Goal: Communication & Community: Answer question/provide support

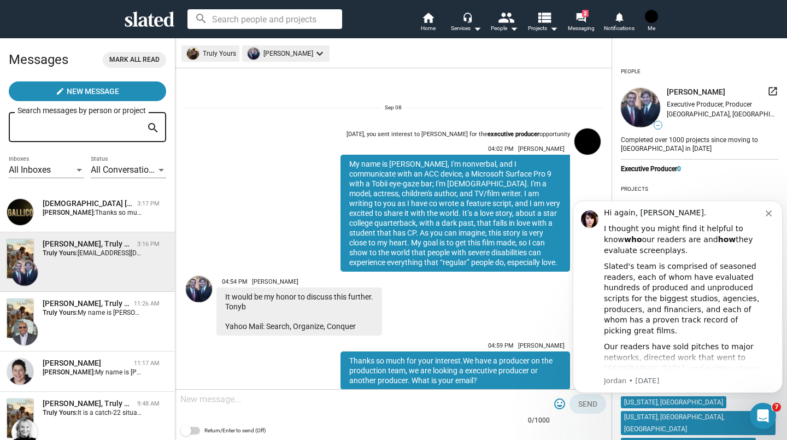
scroll to position [219, 0]
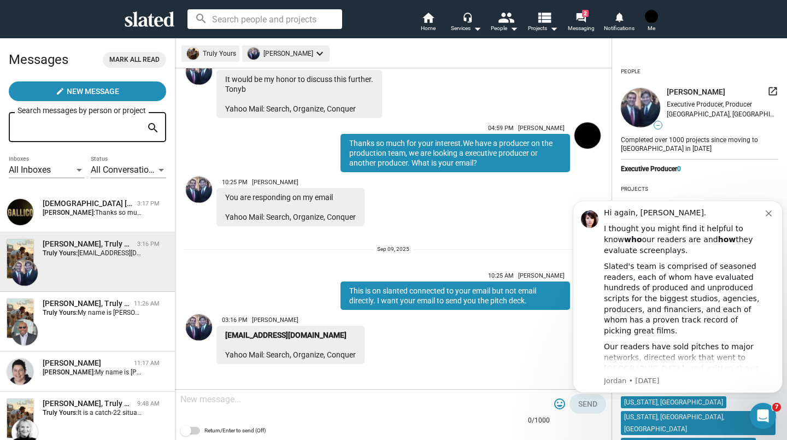
click at [46, 204] on div "[DEMOGRAPHIC_DATA] [PERSON_NAME]" at bounding box center [88, 203] width 90 height 10
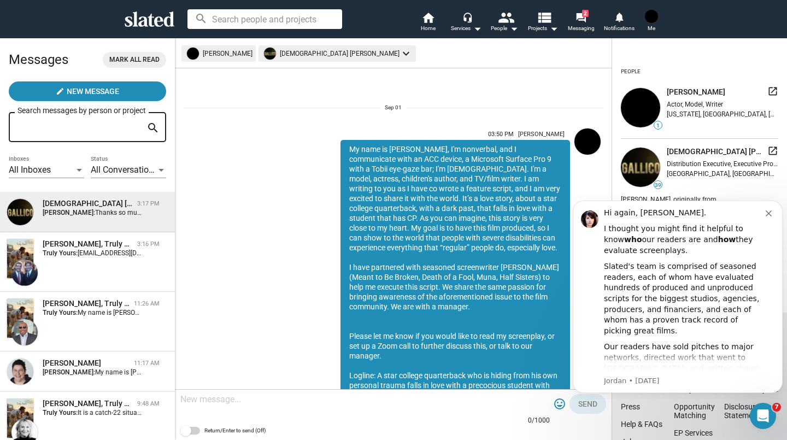
scroll to position [370, 0]
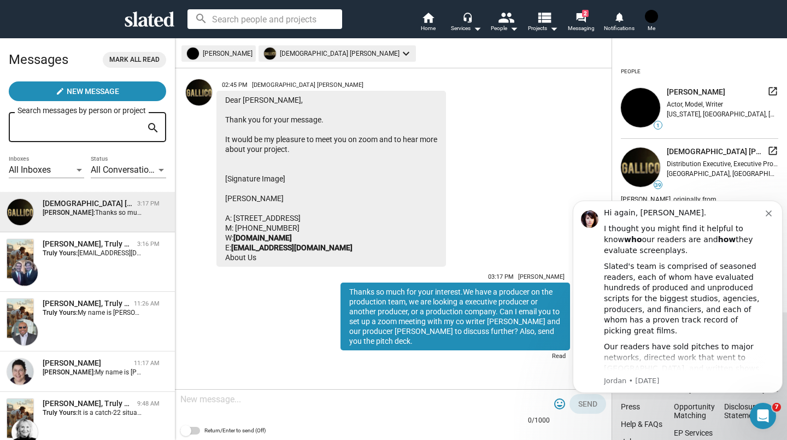
click at [206, 403] on textarea at bounding box center [365, 399] width 370 height 11
type textarea "what is your email?"
click at [581, 408] on span "Send" at bounding box center [587, 404] width 19 height 20
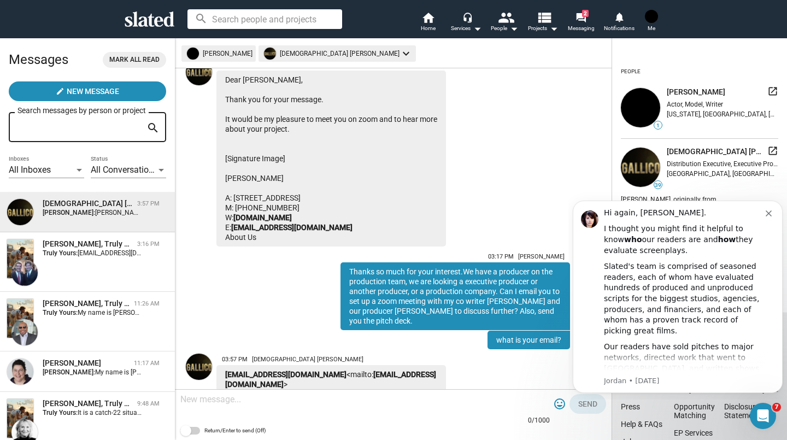
scroll to position [528, 0]
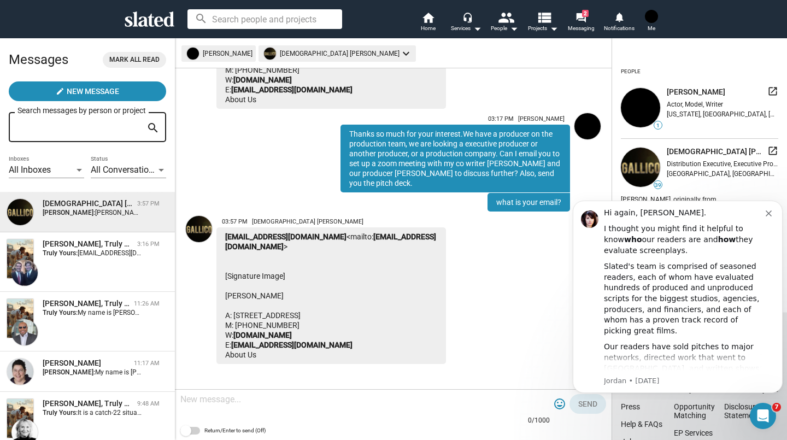
click at [204, 400] on textarea at bounding box center [365, 399] width 370 height 11
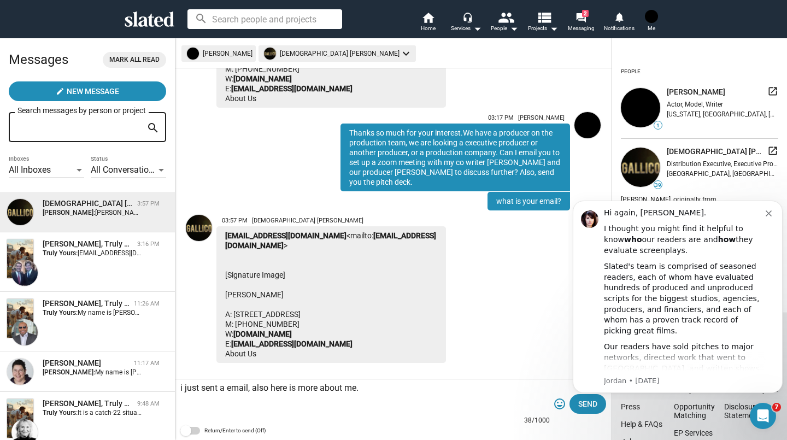
paste textarea "[URL][DOMAIN_NAME]"
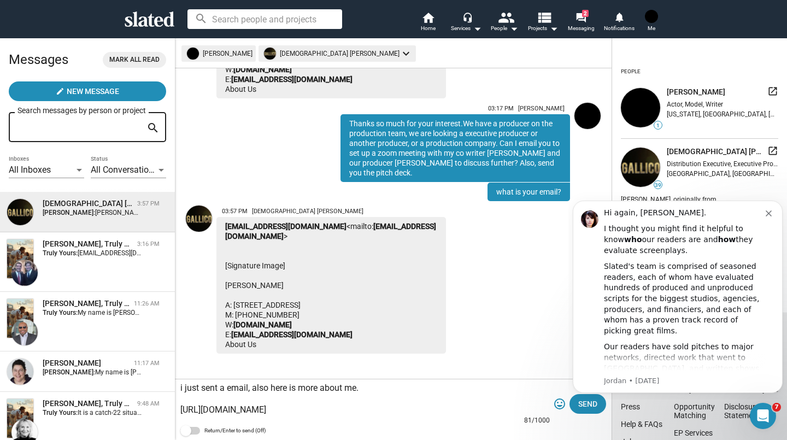
type textarea "i just sent a email, also here is more about me. [URL][DOMAIN_NAME]"
click at [588, 404] on span "Send" at bounding box center [587, 404] width 19 height 20
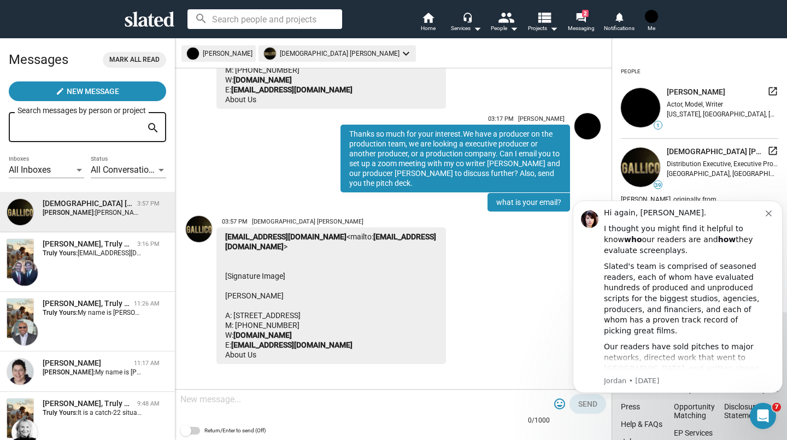
scroll to position [711, 0]
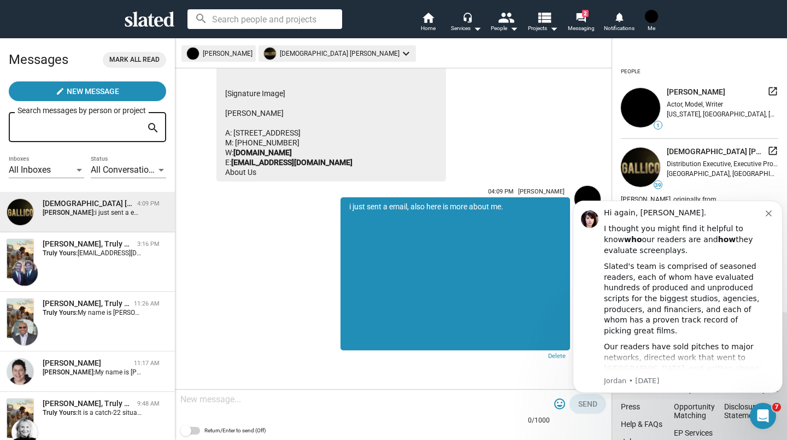
click at [78, 259] on div "[PERSON_NAME], Truly Yours 3:16 PM Truly Yours: [PERSON_NAME][EMAIL_ADDRESS][DO…" at bounding box center [88, 262] width 162 height 46
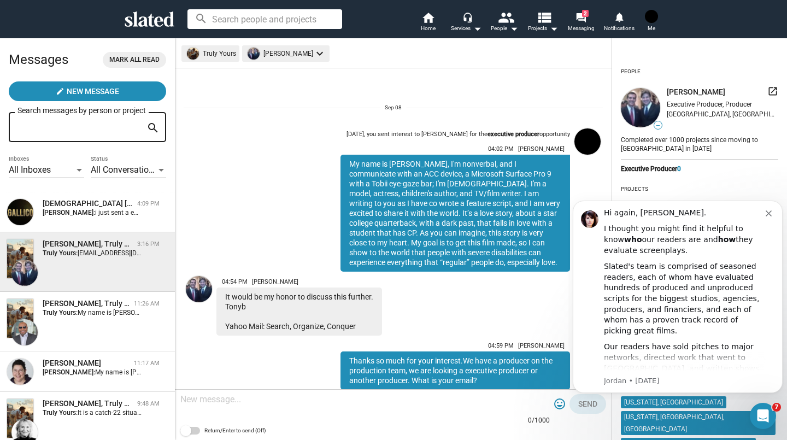
scroll to position [219, 0]
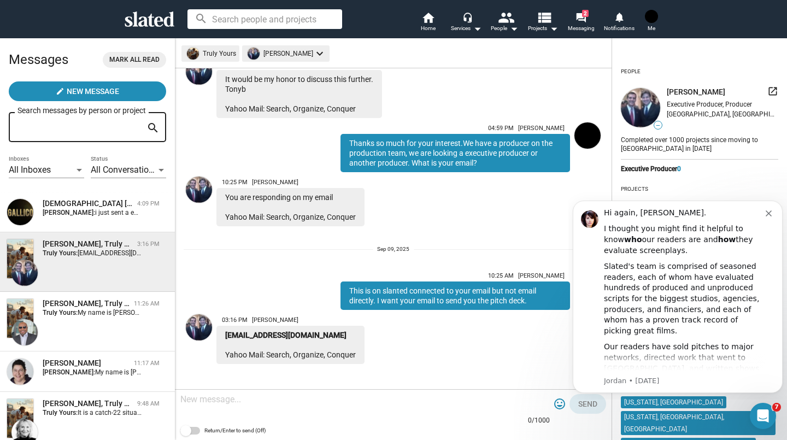
click at [99, 202] on div "[DEMOGRAPHIC_DATA] [PERSON_NAME]" at bounding box center [88, 203] width 90 height 10
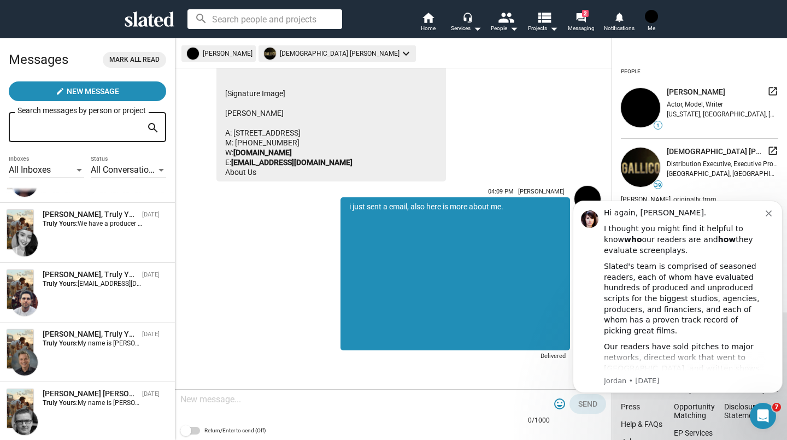
scroll to position [372, 0]
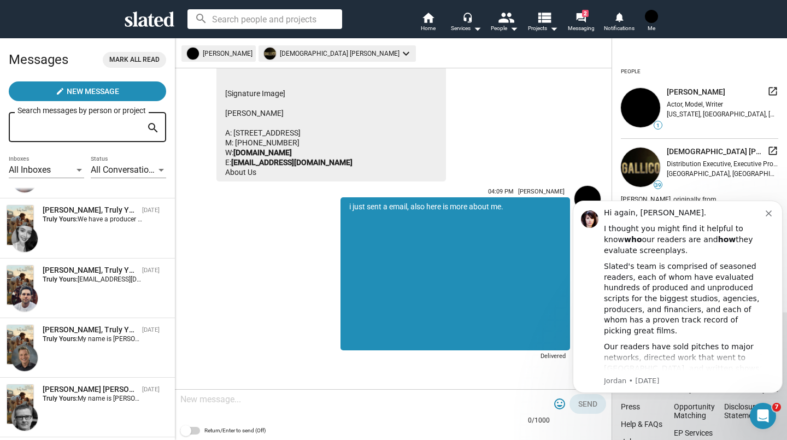
click at [76, 283] on strong "Truly Yours:" at bounding box center [60, 280] width 35 height 8
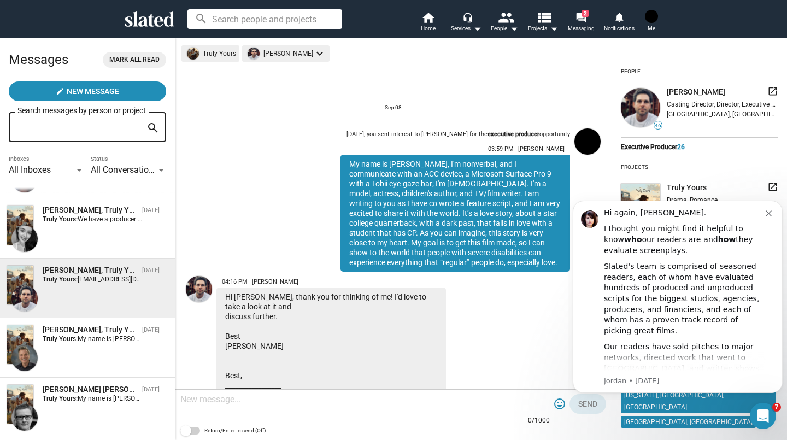
scroll to position [198, 0]
